Goal: Transaction & Acquisition: Purchase product/service

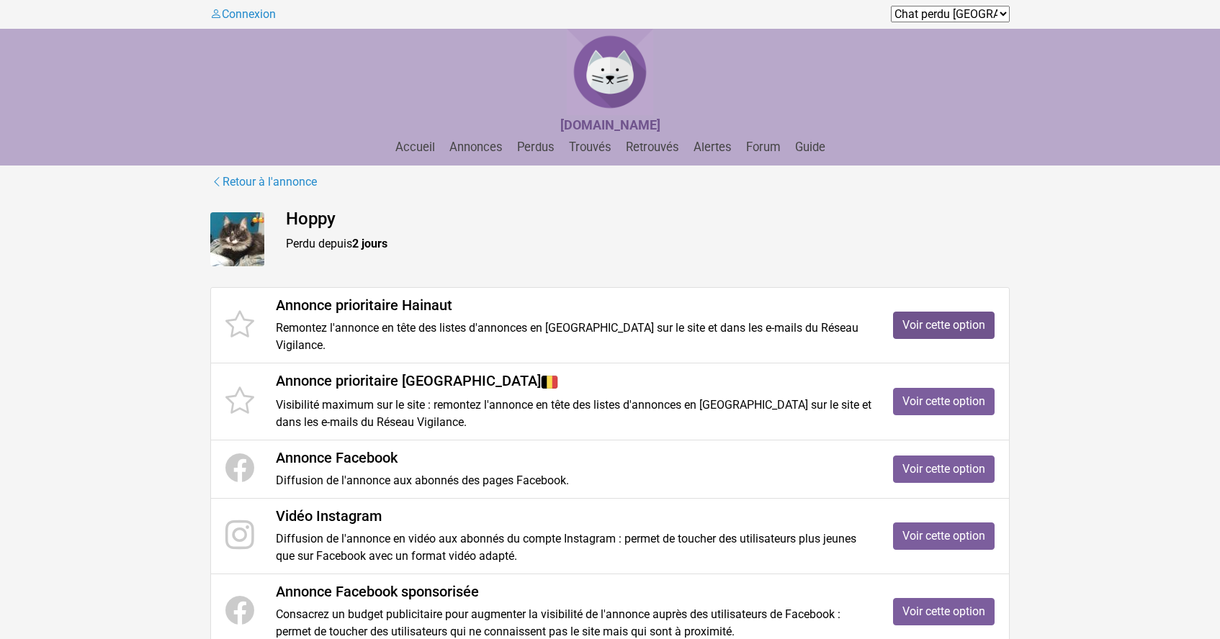
click at [964, 318] on link "Voir cette option" at bounding box center [944, 325] width 102 height 27
click at [893, 456] on link "Voir cette option" at bounding box center [944, 469] width 102 height 27
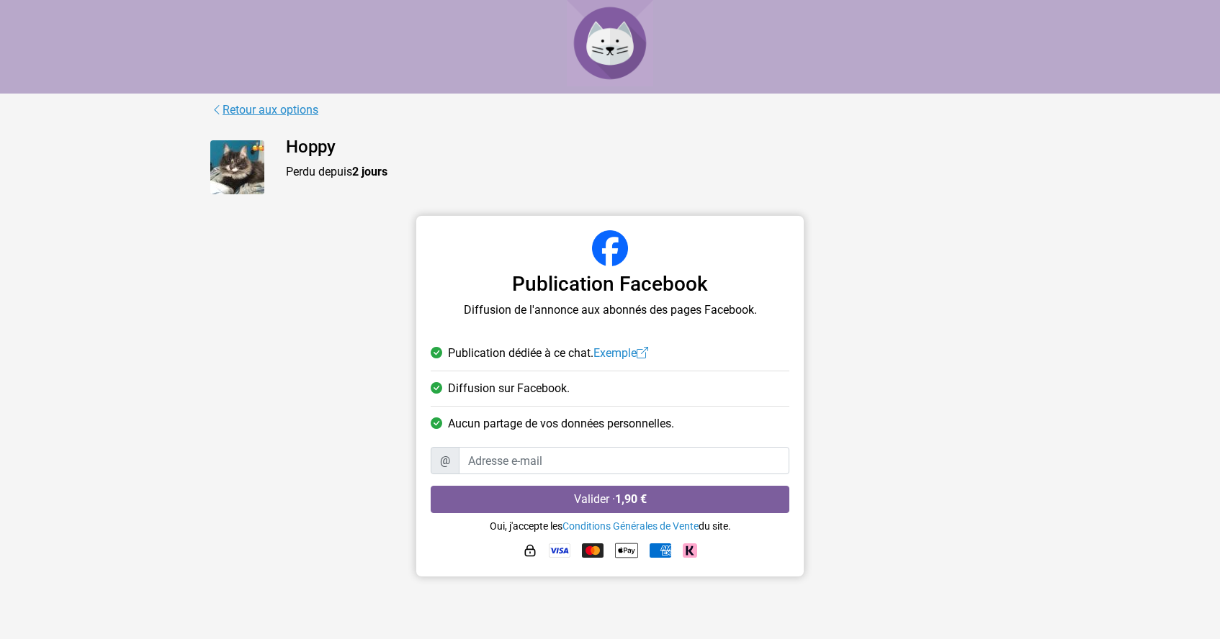
click at [212, 105] on icon at bounding box center [217, 110] width 12 height 14
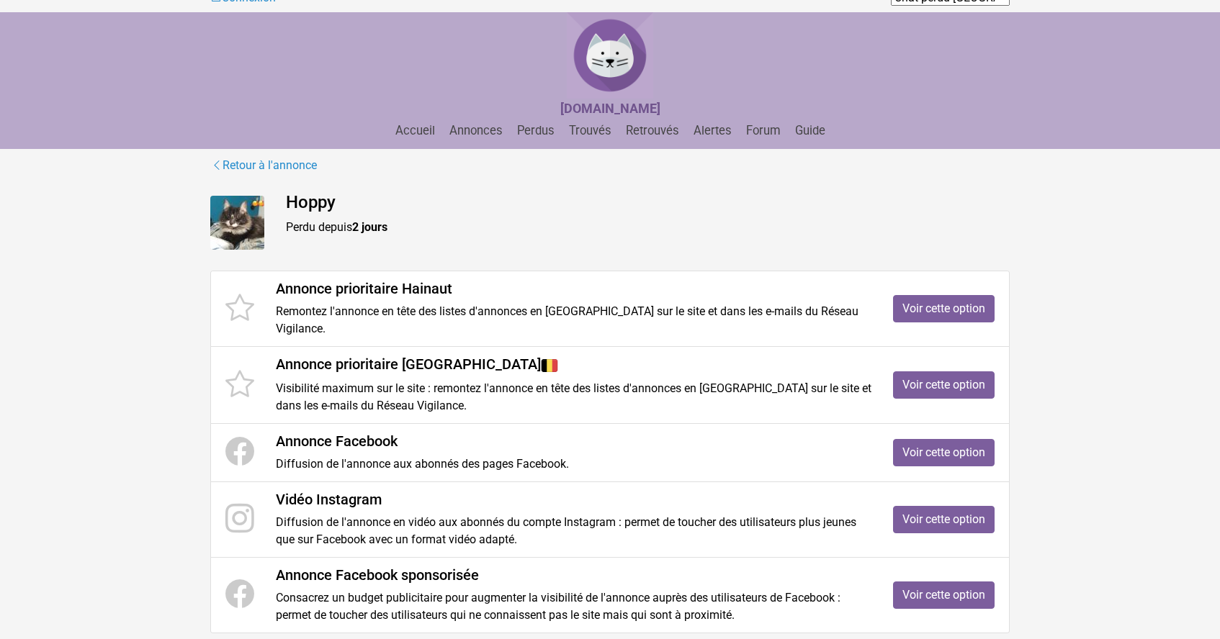
scroll to position [11, 0]
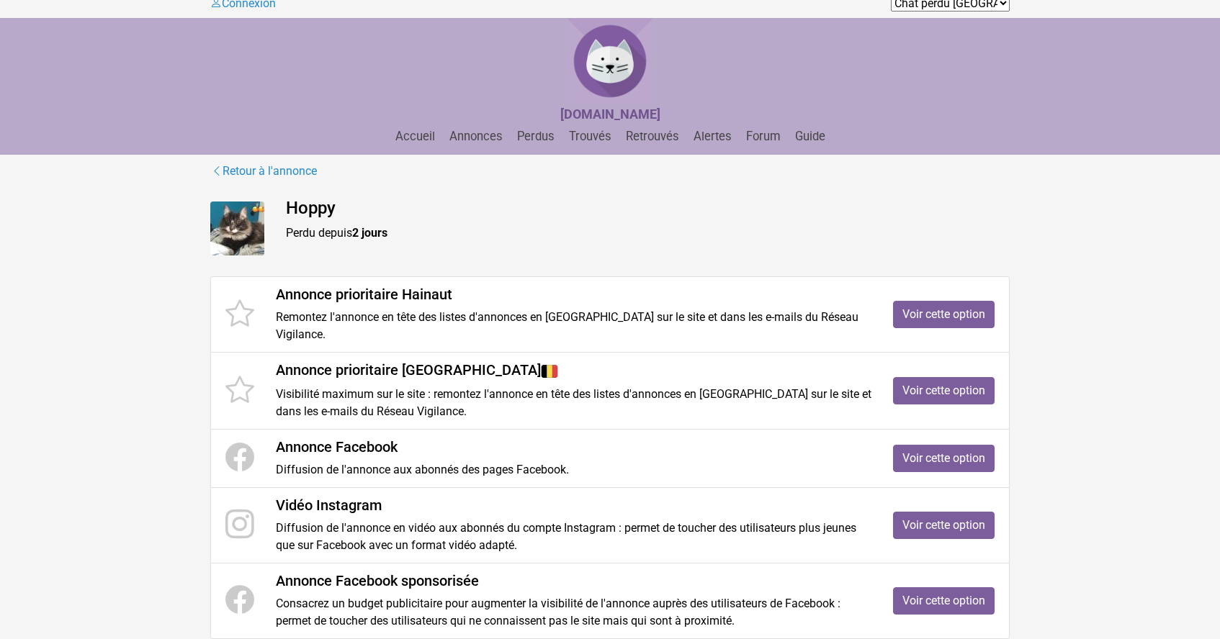
click at [251, 233] on img at bounding box center [237, 229] width 54 height 54
click at [311, 207] on h4 "Hoppy" at bounding box center [648, 208] width 724 height 21
click at [285, 175] on link "Retour à l'annonce" at bounding box center [263, 171] width 107 height 19
